Goal: Task Accomplishment & Management: Manage account settings

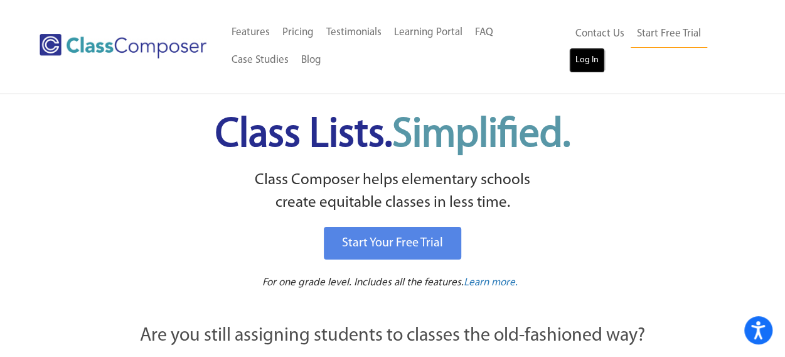
click at [585, 58] on link "Log In" at bounding box center [587, 60] width 36 height 25
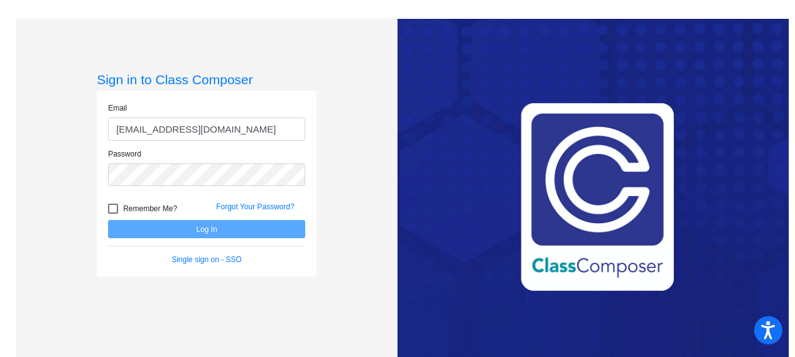
type input "mccallj@mdusd.org"
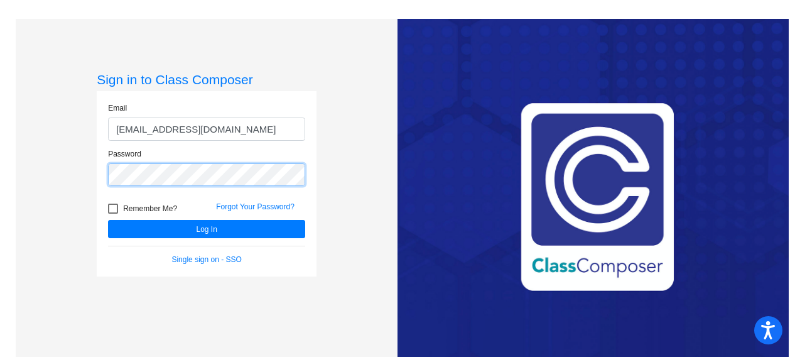
click at [108, 220] on button "Log In" at bounding box center [206, 229] width 197 height 18
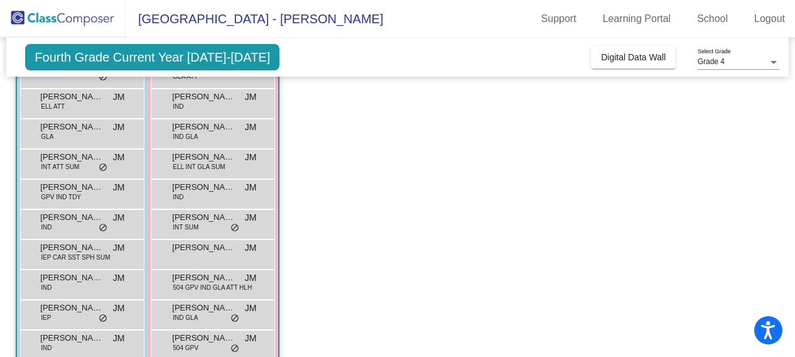
scroll to position [377, 0]
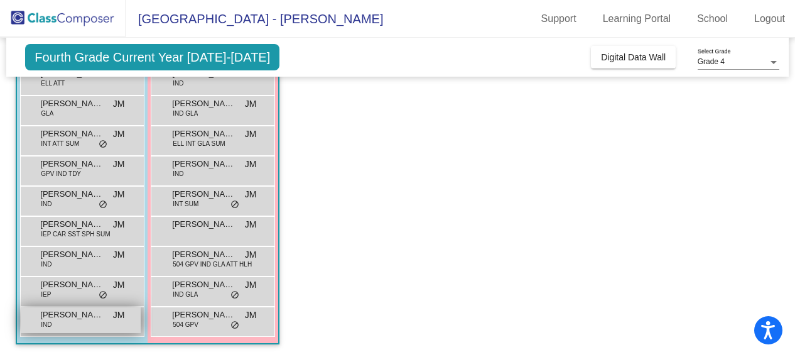
click at [73, 318] on span "Vincent Briskin" at bounding box center [71, 314] width 63 height 13
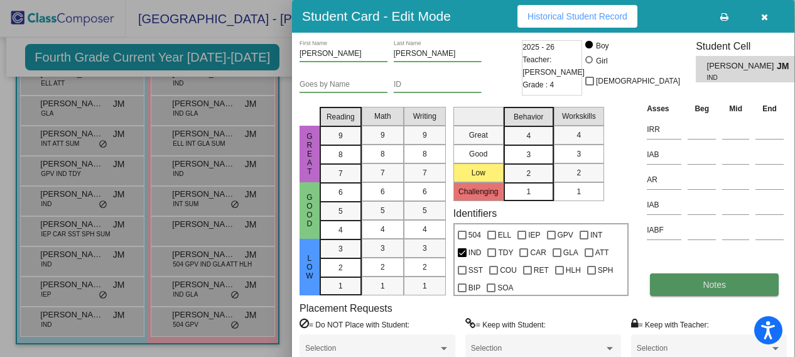
click at [716, 283] on span "Notes" at bounding box center [713, 284] width 23 height 10
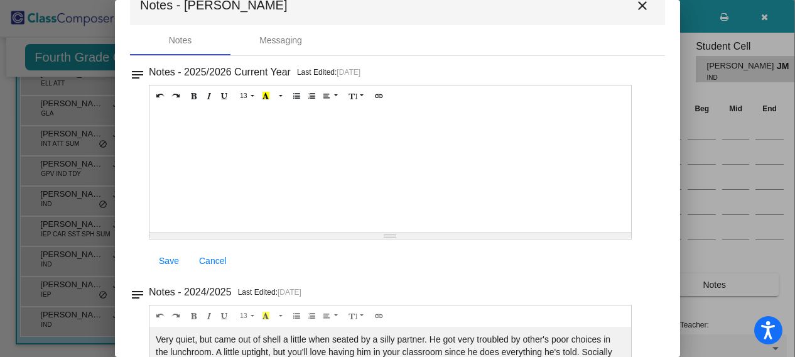
scroll to position [0, 0]
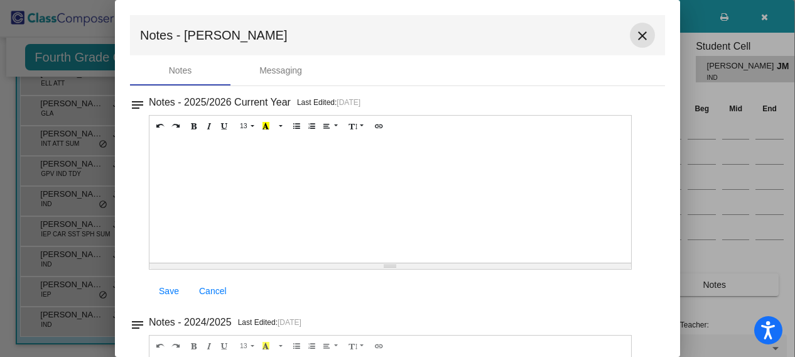
click at [635, 33] on mat-icon "close" at bounding box center [642, 35] width 15 height 15
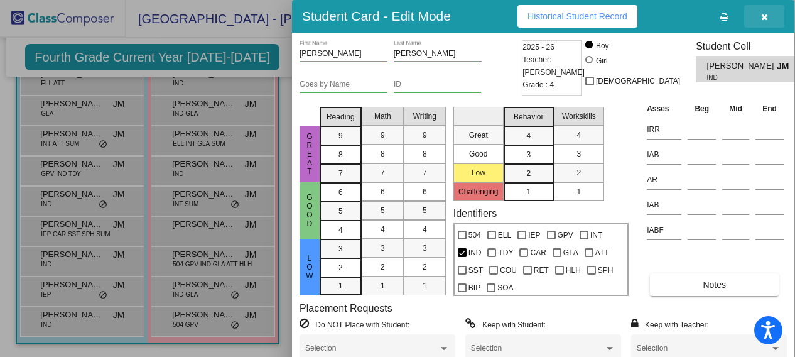
click at [765, 14] on icon "button" at bounding box center [764, 17] width 7 height 9
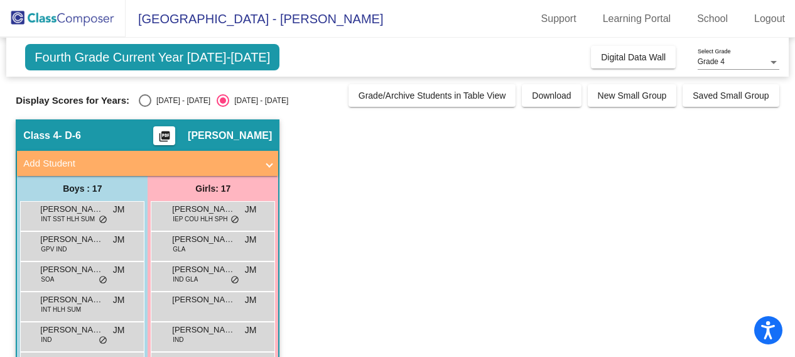
click at [146, 100] on div "Select an option" at bounding box center [145, 100] width 13 height 13
click at [145, 107] on input "2024 - 2025" at bounding box center [144, 107] width 1 height 1
radio input "true"
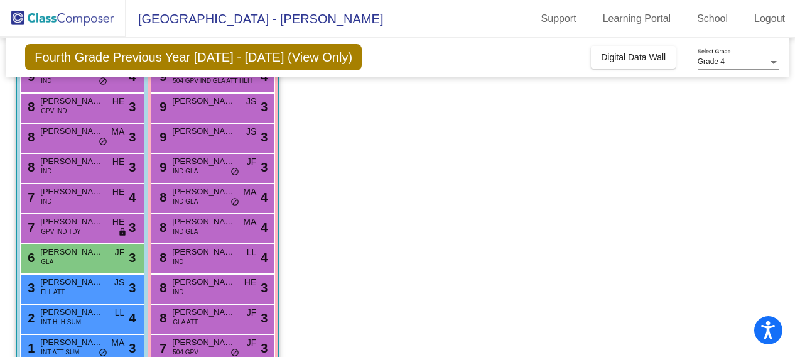
scroll to position [188, 0]
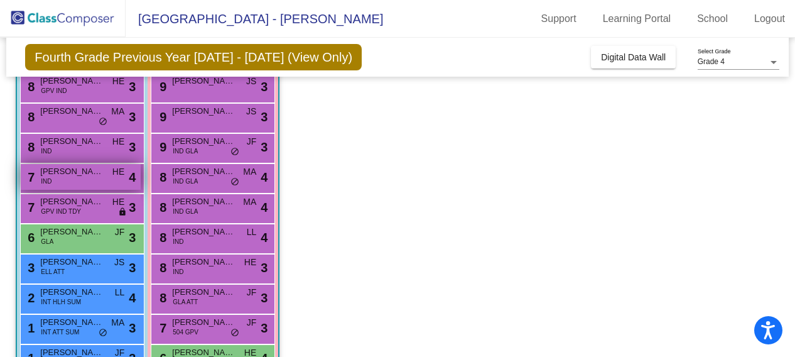
click at [75, 178] on div "7 Vincent Briskin IND HE lock do_not_disturb_alt 4" at bounding box center [81, 177] width 120 height 26
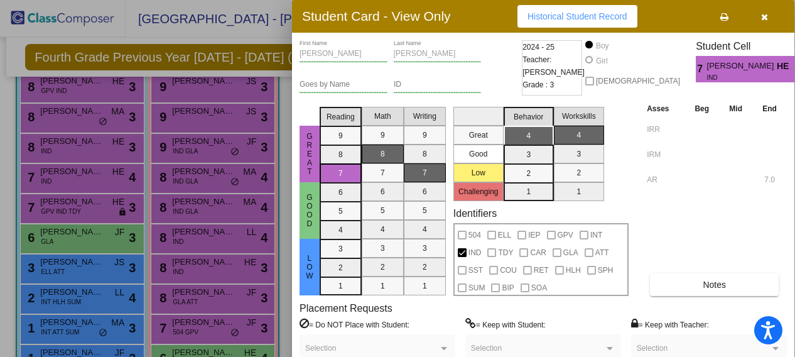
click at [766, 14] on icon "button" at bounding box center [764, 17] width 7 height 9
